Goal: Information Seeking & Learning: Check status

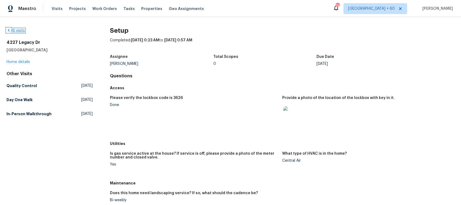
click at [16, 30] on link "All visits" at bounding box center [15, 31] width 18 height 4
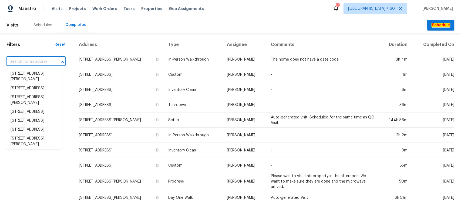
click at [30, 61] on input "text" at bounding box center [28, 62] width 44 height 8
paste input "[STREET_ADDRESS]"
type input "[STREET_ADDRESS]"
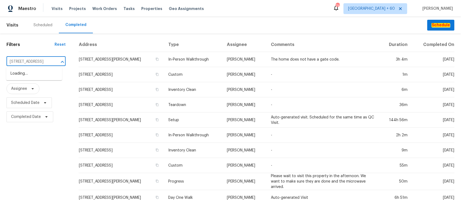
scroll to position [0, 35]
click at [27, 76] on li "[STREET_ADDRESS]" at bounding box center [34, 73] width 56 height 9
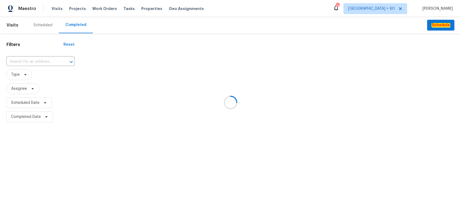
type input "[STREET_ADDRESS]"
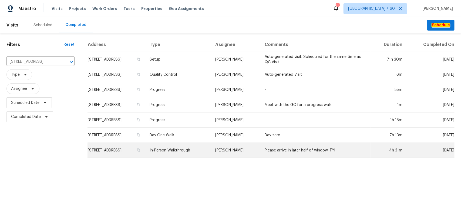
click at [207, 150] on td "In-Person Walkthrough" at bounding box center [178, 150] width 66 height 15
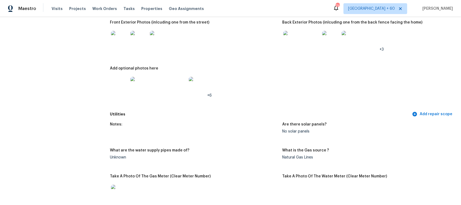
scroll to position [236, 0]
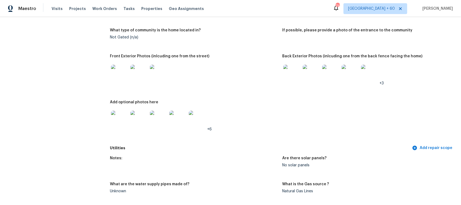
click at [115, 72] on img at bounding box center [119, 73] width 17 height 17
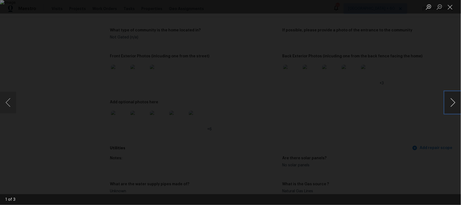
click at [458, 103] on button "Next image" at bounding box center [453, 103] width 16 height 22
click at [453, 107] on button "Next image" at bounding box center [453, 103] width 16 height 22
click at [452, 106] on button "Next image" at bounding box center [453, 103] width 16 height 22
click at [451, 10] on button "Close lightbox" at bounding box center [450, 6] width 11 height 9
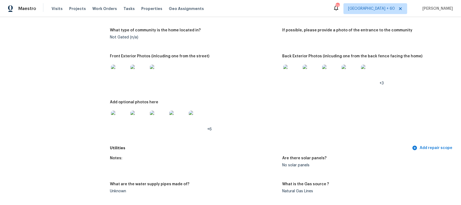
click at [292, 68] on img at bounding box center [291, 73] width 17 height 17
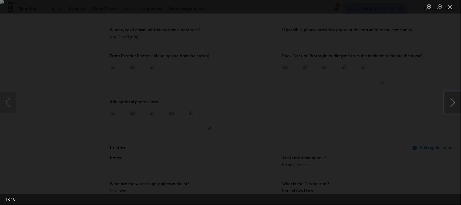
click at [448, 105] on button "Next image" at bounding box center [453, 103] width 16 height 22
click at [451, 97] on button "Next image" at bounding box center [453, 103] width 16 height 22
click at [454, 100] on button "Next image" at bounding box center [453, 103] width 16 height 22
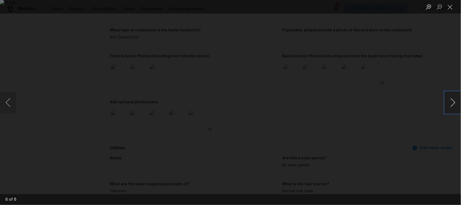
click at [454, 100] on button "Next image" at bounding box center [453, 103] width 16 height 22
click at [447, 7] on button "Close lightbox" at bounding box center [450, 6] width 11 height 9
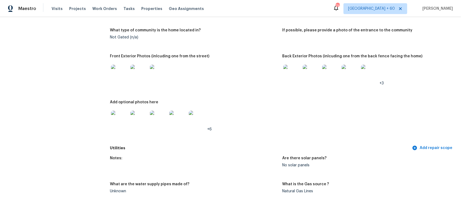
click at [112, 120] on img at bounding box center [119, 118] width 17 height 17
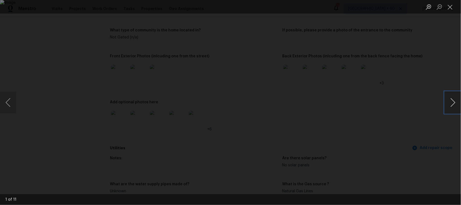
click at [452, 104] on button "Next image" at bounding box center [453, 103] width 16 height 22
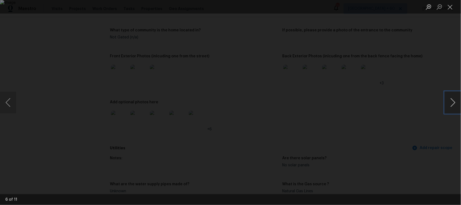
click at [452, 104] on button "Next image" at bounding box center [453, 103] width 16 height 22
click at [448, 6] on button "Close lightbox" at bounding box center [450, 6] width 11 height 9
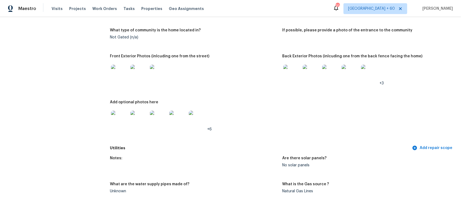
click at [117, 77] on img at bounding box center [119, 73] width 17 height 17
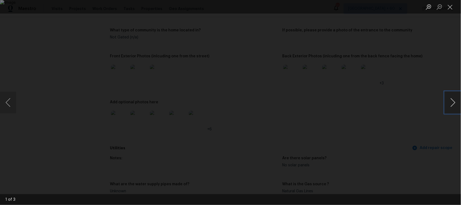
click at [450, 102] on button "Next image" at bounding box center [453, 103] width 16 height 22
click at [451, 5] on button "Close lightbox" at bounding box center [450, 6] width 11 height 9
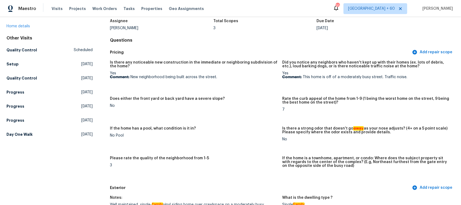
scroll to position [0, 0]
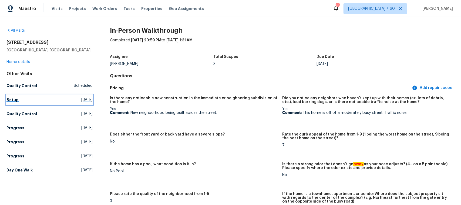
click at [9, 96] on link "Setup [DATE]" at bounding box center [49, 100] width 86 height 10
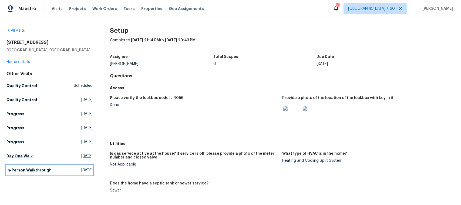
drag, startPoint x: 45, startPoint y: 170, endPoint x: 61, endPoint y: 171, distance: 15.7
click at [45, 170] on h5 "In-Person Walkthrough" at bounding box center [28, 169] width 45 height 5
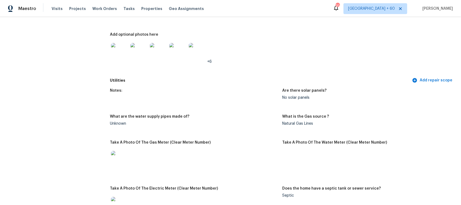
scroll to position [203, 0]
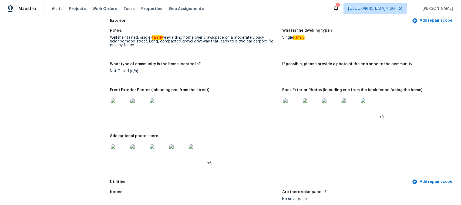
click at [289, 110] on img at bounding box center [291, 106] width 17 height 17
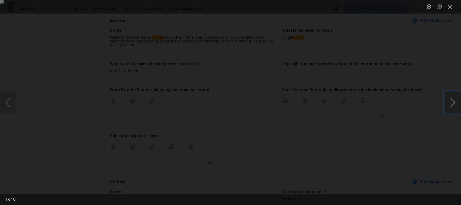
click at [446, 103] on button "Next image" at bounding box center [453, 103] width 16 height 22
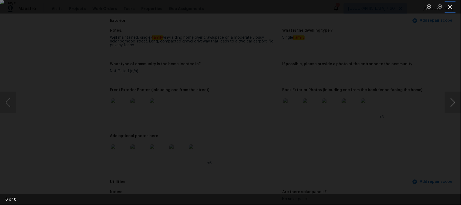
click at [450, 8] on button "Close lightbox" at bounding box center [450, 6] width 11 height 9
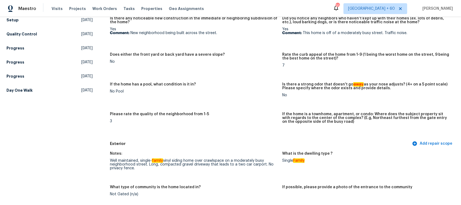
scroll to position [68, 0]
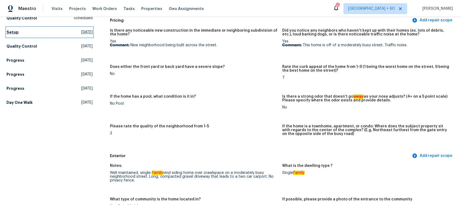
click at [22, 30] on link "Setup [DATE]" at bounding box center [49, 32] width 86 height 10
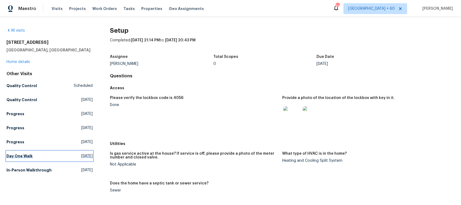
click at [21, 156] on h5 "Day One Walk" at bounding box center [19, 155] width 26 height 5
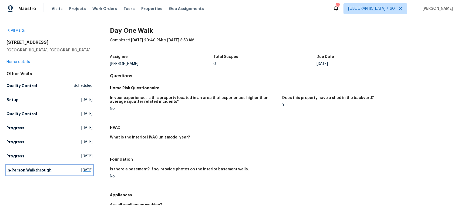
click at [15, 171] on h5 "In-Person Walkthrough" at bounding box center [28, 169] width 45 height 5
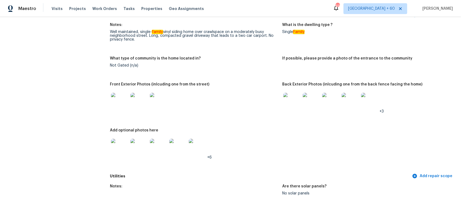
scroll to position [203, 0]
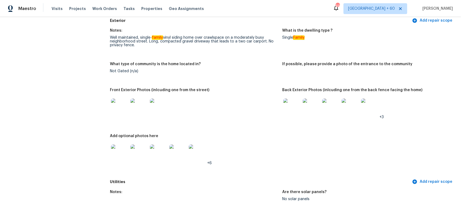
click at [362, 107] on img at bounding box center [369, 106] width 17 height 17
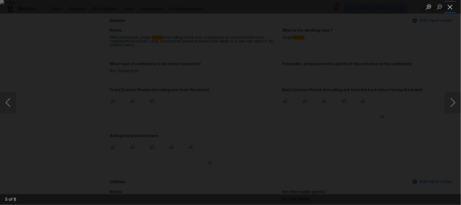
click at [452, 8] on button "Close lightbox" at bounding box center [450, 6] width 11 height 9
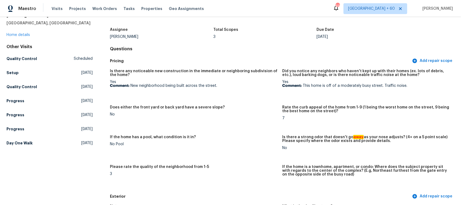
scroll to position [0, 0]
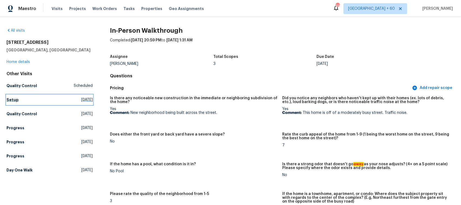
click at [14, 99] on h5 "Setup" at bounding box center [12, 99] width 12 height 5
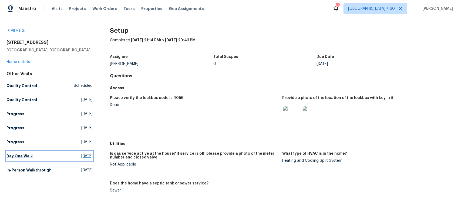
click at [21, 156] on h5 "Day One Walk" at bounding box center [19, 155] width 26 height 5
